Goal: Check status: Check status

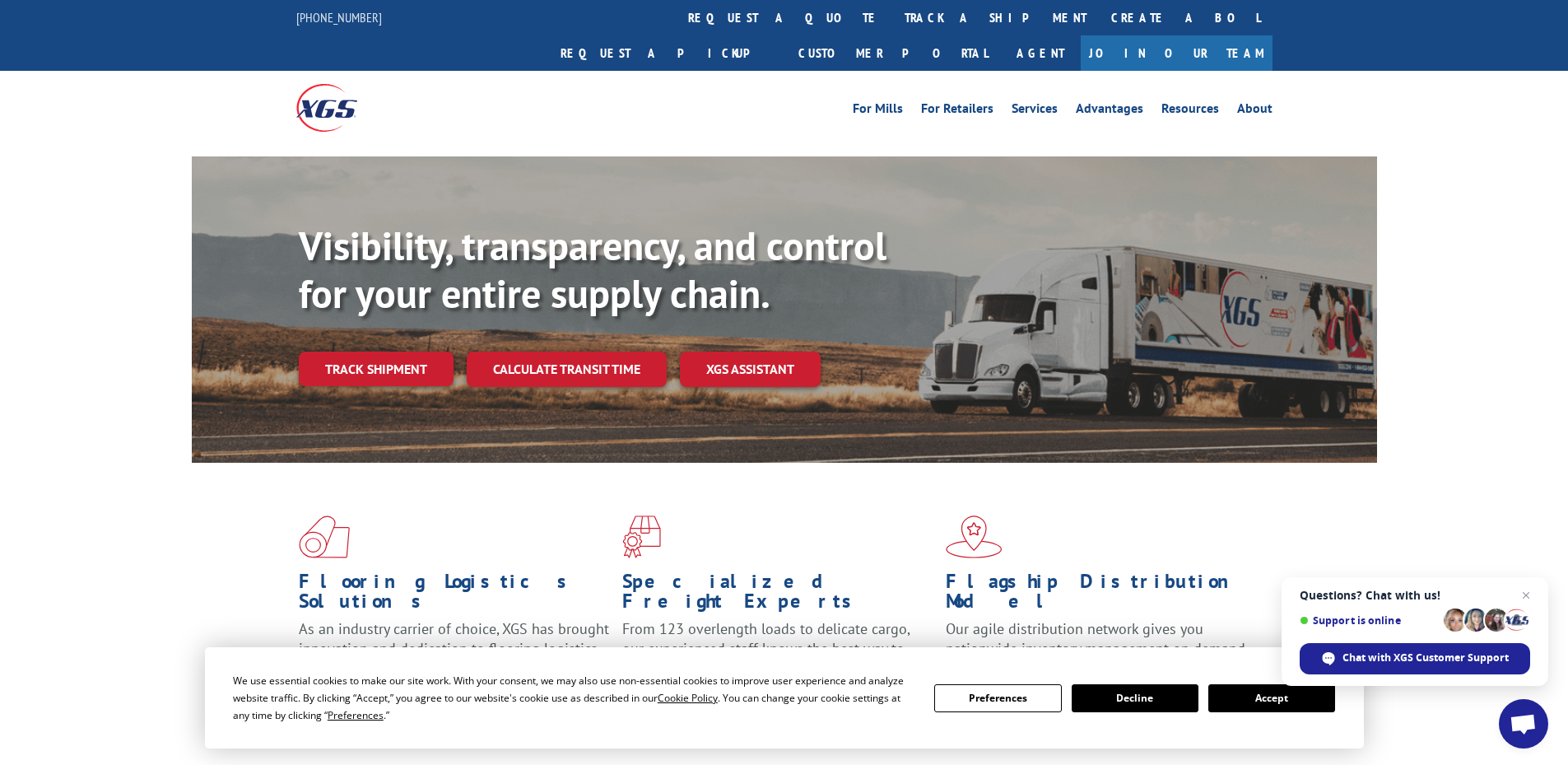
click at [1273, 695] on button "Accept" at bounding box center [1272, 698] width 127 height 28
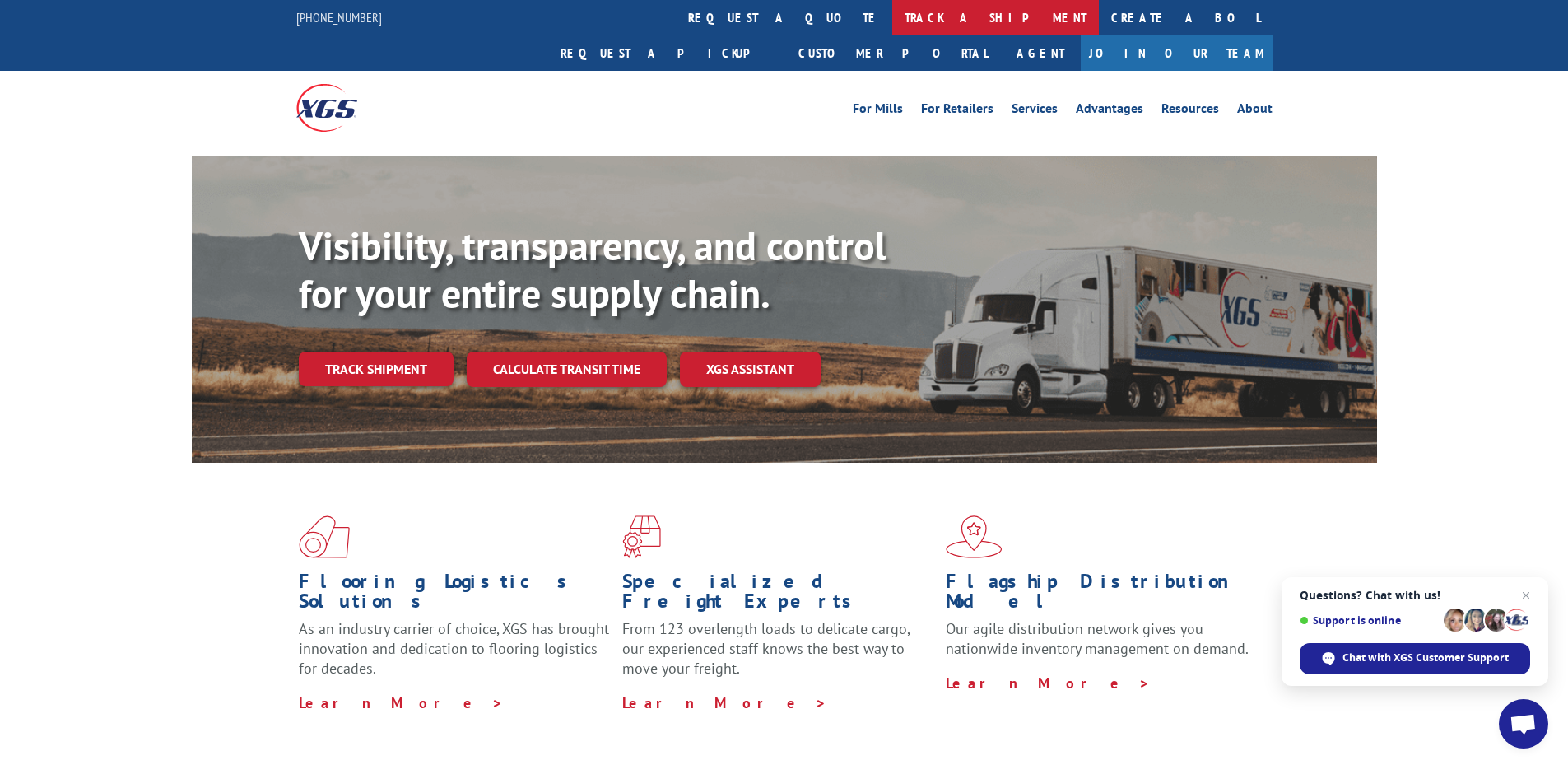
click at [892, 21] on link "track a shipment" at bounding box center [996, 18] width 207 height 36
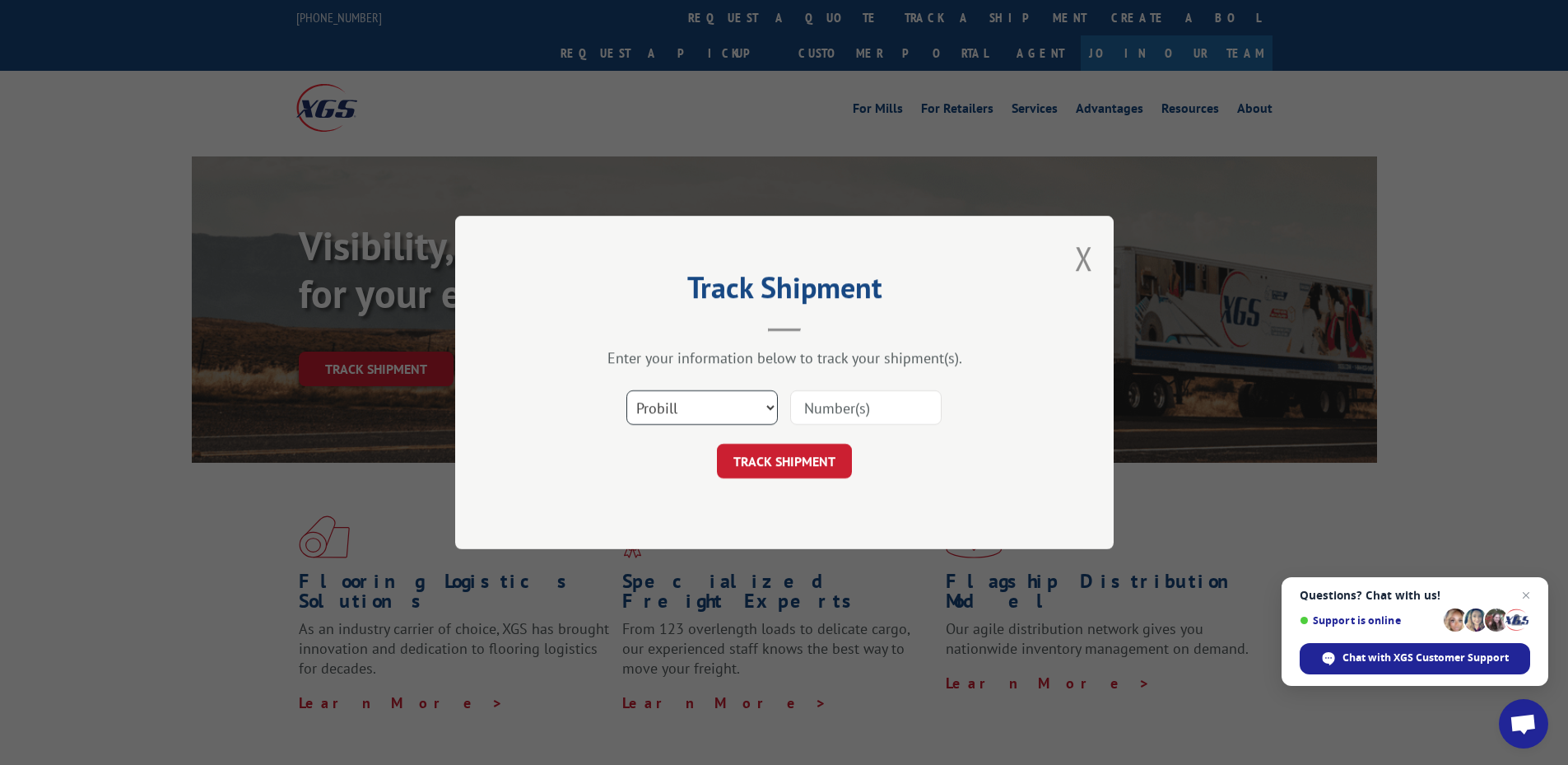
click at [701, 405] on select "Select category... Probill BOL PO" at bounding box center [702, 407] width 152 height 35
select select "bol"
click at [626, 390] on select "Select category... Probill BOL PO" at bounding box center [702, 407] width 152 height 35
click at [826, 392] on input at bounding box center [867, 407] width 152 height 35
click at [815, 407] on input at bounding box center [867, 407] width 152 height 35
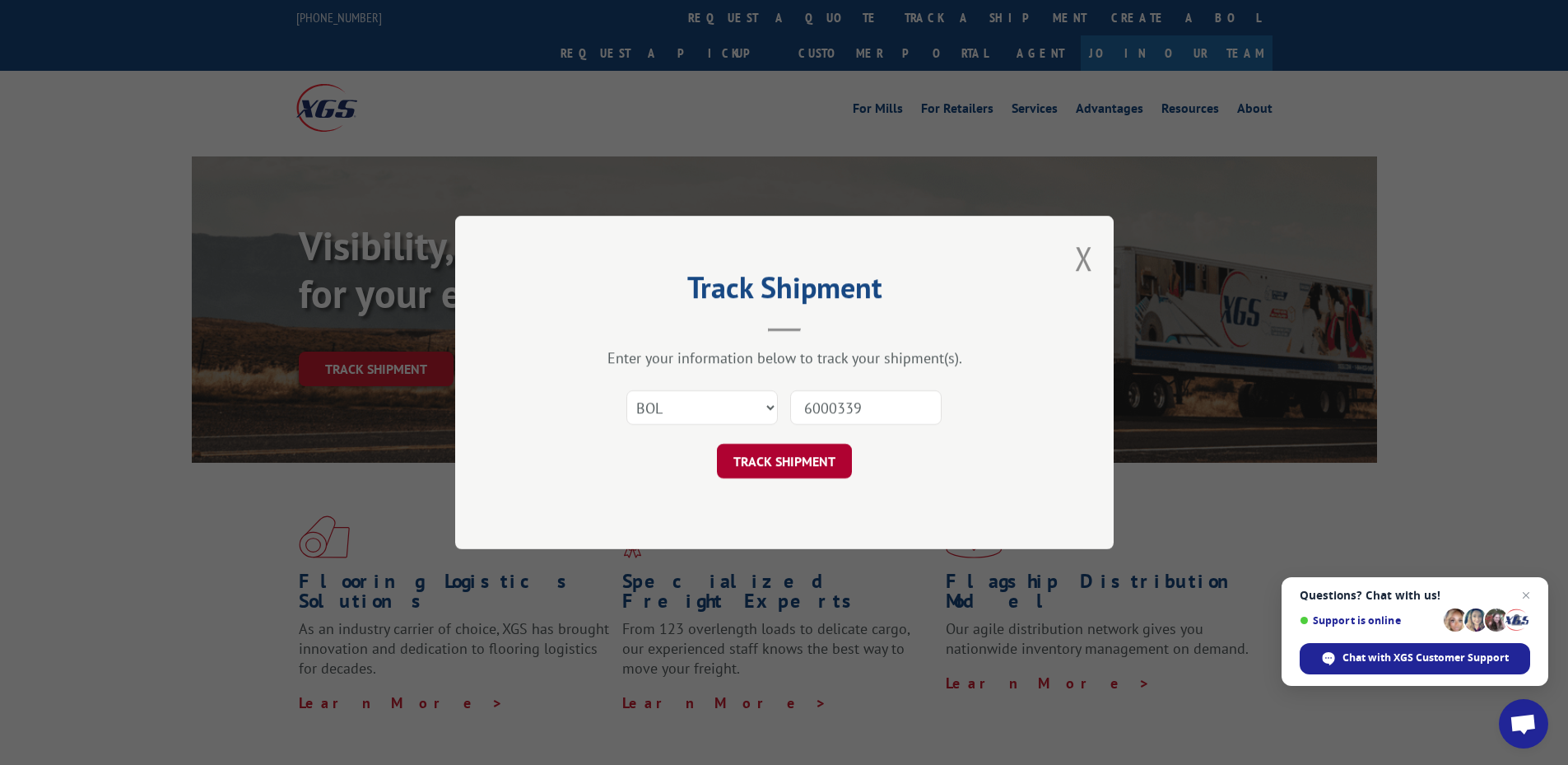
type input "6000339"
click at [787, 468] on button "TRACK SHIPMENT" at bounding box center [784, 461] width 135 height 35
